Goal: Task Accomplishment & Management: Use online tool/utility

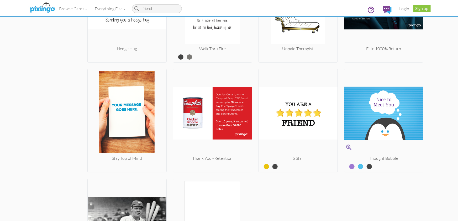
scroll to position [1072, 0]
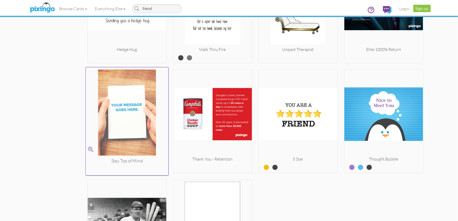
click at [143, 146] on img at bounding box center [127, 114] width 83 height 88
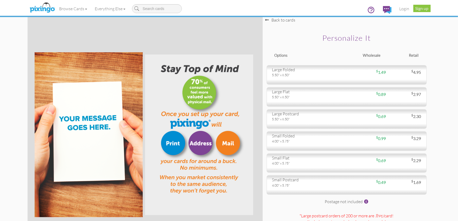
click at [278, 22] on div "Back to cards" at bounding box center [280, 20] width 30 height 6
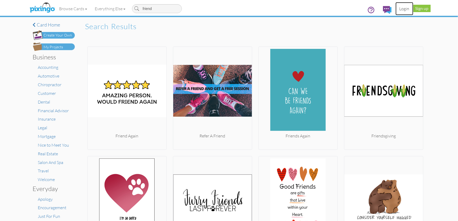
click at [404, 8] on link "Login" at bounding box center [405, 8] width 18 height 13
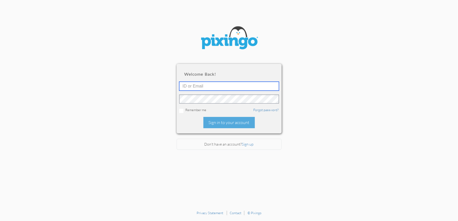
type input "1644"
click at [225, 123] on div "Sign in to your account" at bounding box center [228, 122] width 51 height 11
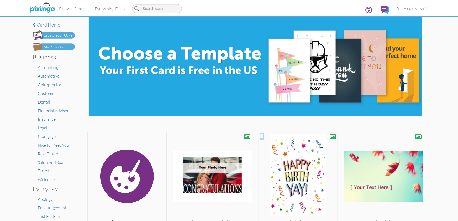
click at [154, 5] on input at bounding box center [157, 8] width 50 height 9
type input "friend"
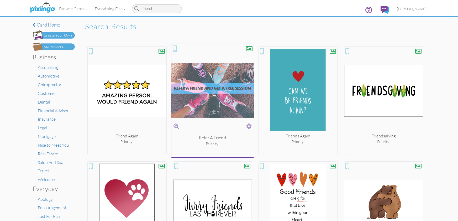
click at [248, 126] on span at bounding box center [249, 126] width 6 height 8
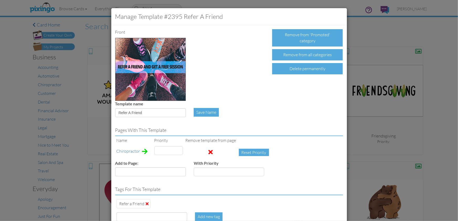
type input "4"
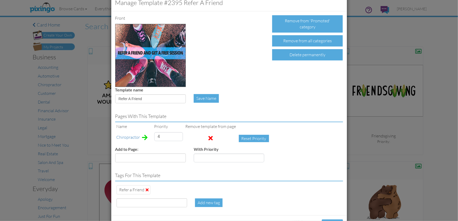
scroll to position [36, 0]
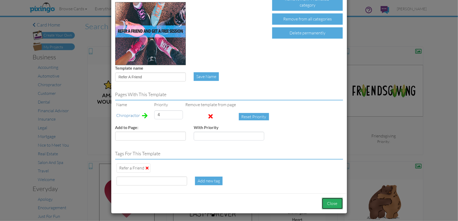
click at [335, 202] on button "Close" at bounding box center [332, 203] width 21 height 12
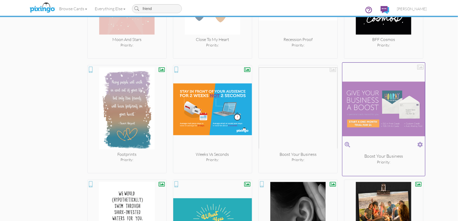
scroll to position [592, 0]
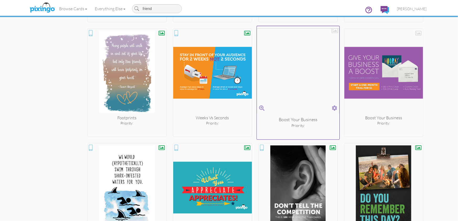
click at [335, 107] on span at bounding box center [335, 108] width 6 height 8
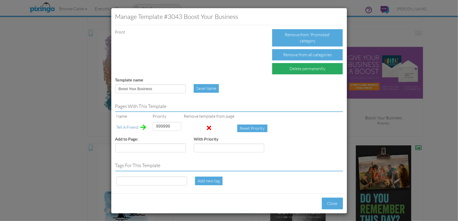
click at [293, 67] on div "Delete permanently" at bounding box center [307, 68] width 71 height 11
click at [293, 69] on div "Confirm Delete" at bounding box center [292, 68] width 41 height 11
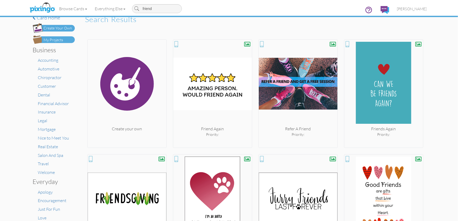
scroll to position [0, 0]
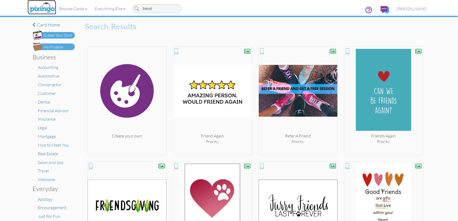
click at [44, 6] on img at bounding box center [42, 7] width 28 height 13
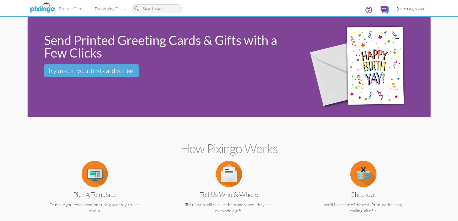
click at [417, 9] on span "[PERSON_NAME]" at bounding box center [412, 9] width 30 height 4
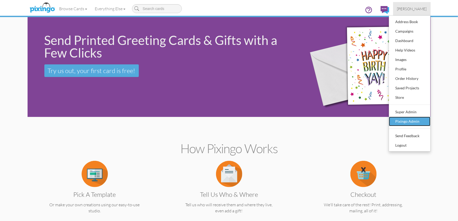
click at [406, 120] on div "Pixingo Admin" at bounding box center [409, 121] width 31 height 8
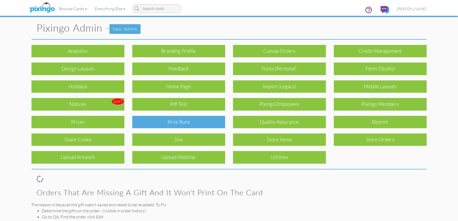
click at [205, 119] on div "Print Runs" at bounding box center [178, 122] width 93 height 12
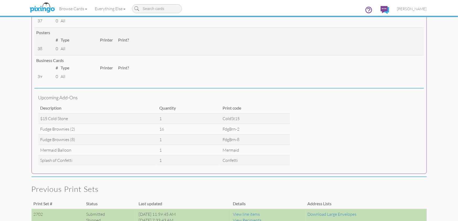
scroll to position [230, 0]
